Goal: Navigation & Orientation: Find specific page/section

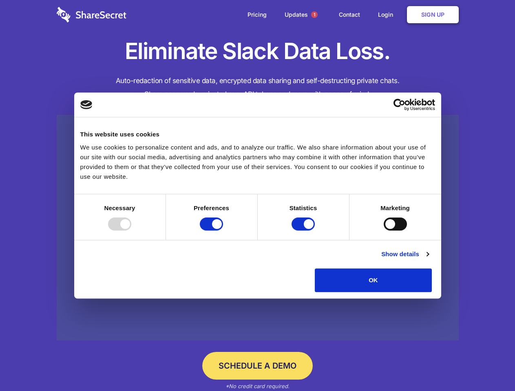
click at [131, 231] on div at bounding box center [119, 224] width 23 height 13
click at [223, 231] on input "Preferences" at bounding box center [211, 224] width 23 height 13
checkbox input "false"
click at [304, 231] on input "Statistics" at bounding box center [302, 224] width 23 height 13
checkbox input "false"
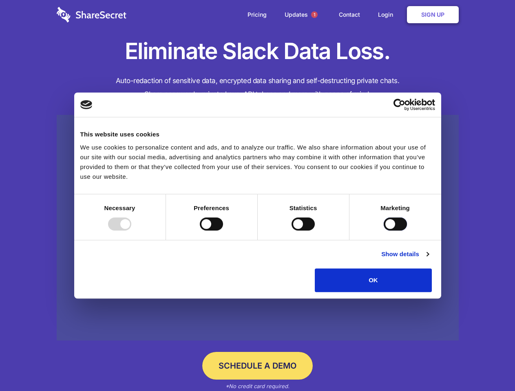
click at [384, 231] on input "Marketing" at bounding box center [395, 224] width 23 height 13
checkbox input "true"
click at [428, 259] on link "Show details" at bounding box center [404, 254] width 47 height 10
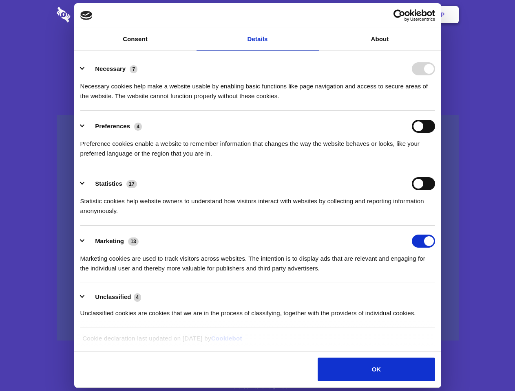
click at [435, 111] on li "Necessary 7 Necessary cookies help make a website usable by enabling basic func…" at bounding box center [257, 81] width 355 height 57
click at [314, 15] on span "1" at bounding box center [314, 14] width 7 height 7
